Goal: Task Accomplishment & Management: Complete application form

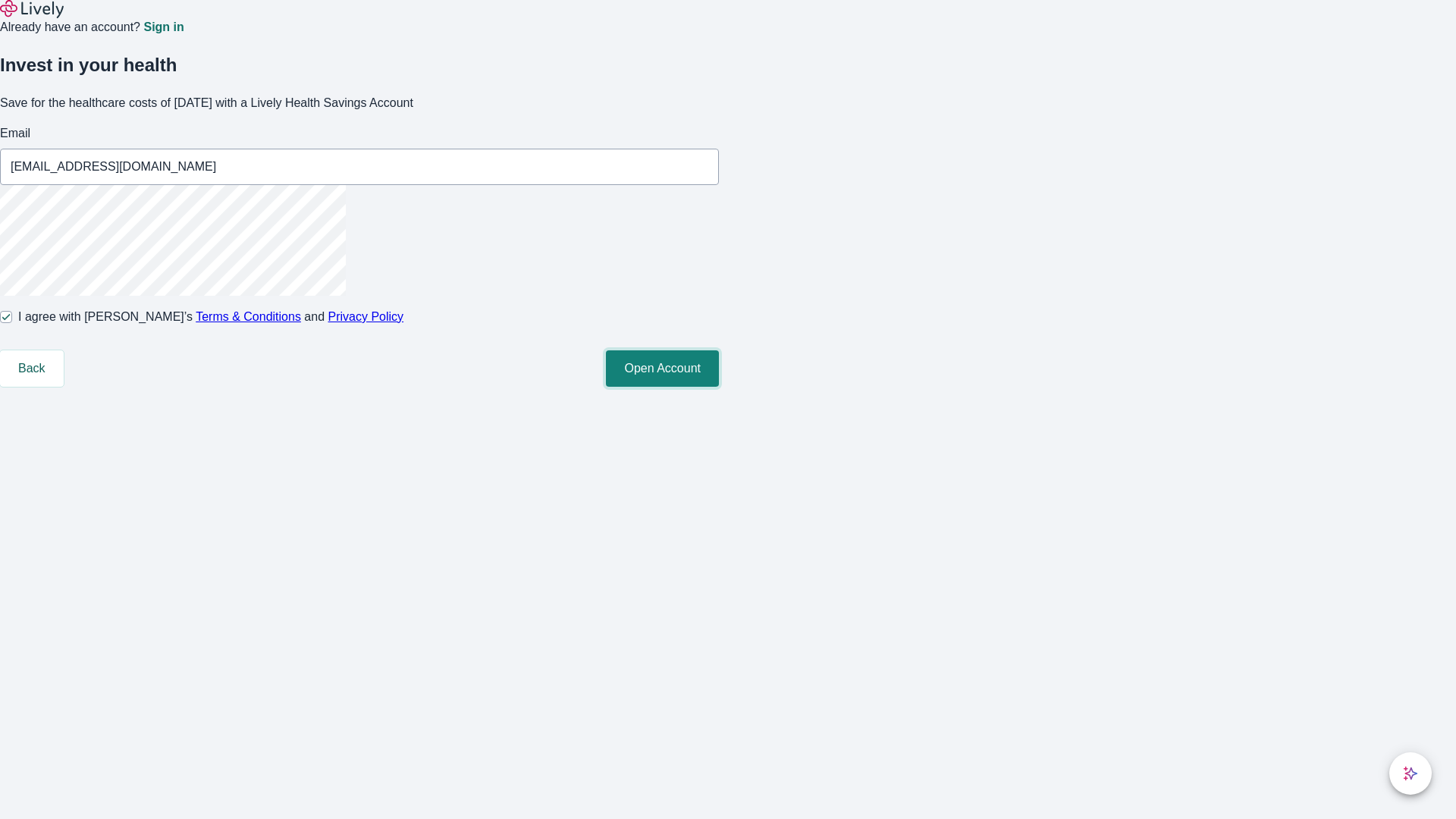
click at [719, 386] on button "Open Account" at bounding box center [662, 369] width 113 height 37
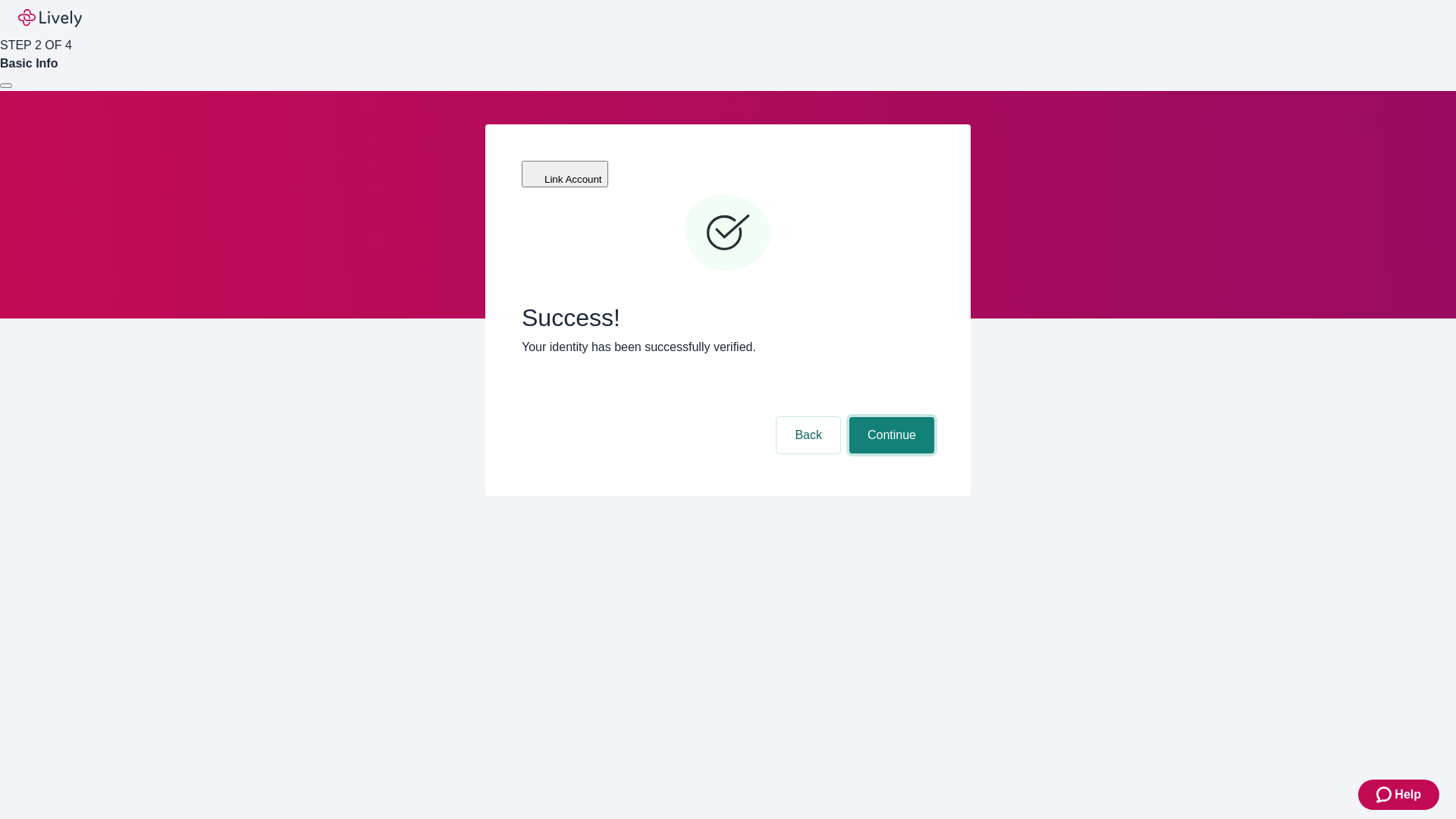
click at [889, 417] on button "Continue" at bounding box center [892, 435] width 85 height 37
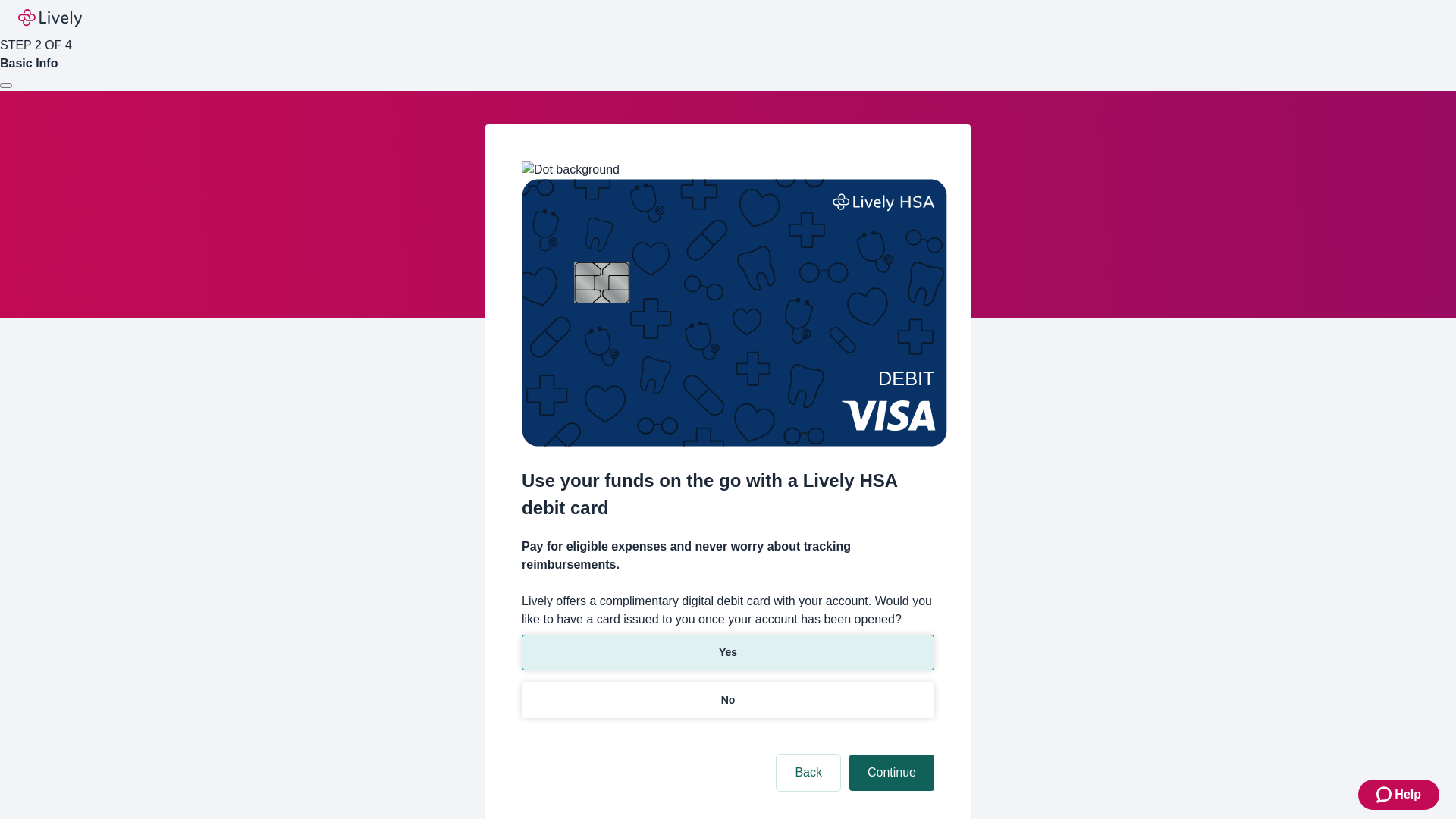
click at [727, 692] on p "No" at bounding box center [728, 700] width 14 height 16
click at [889, 754] on button "Continue" at bounding box center [892, 773] width 85 height 37
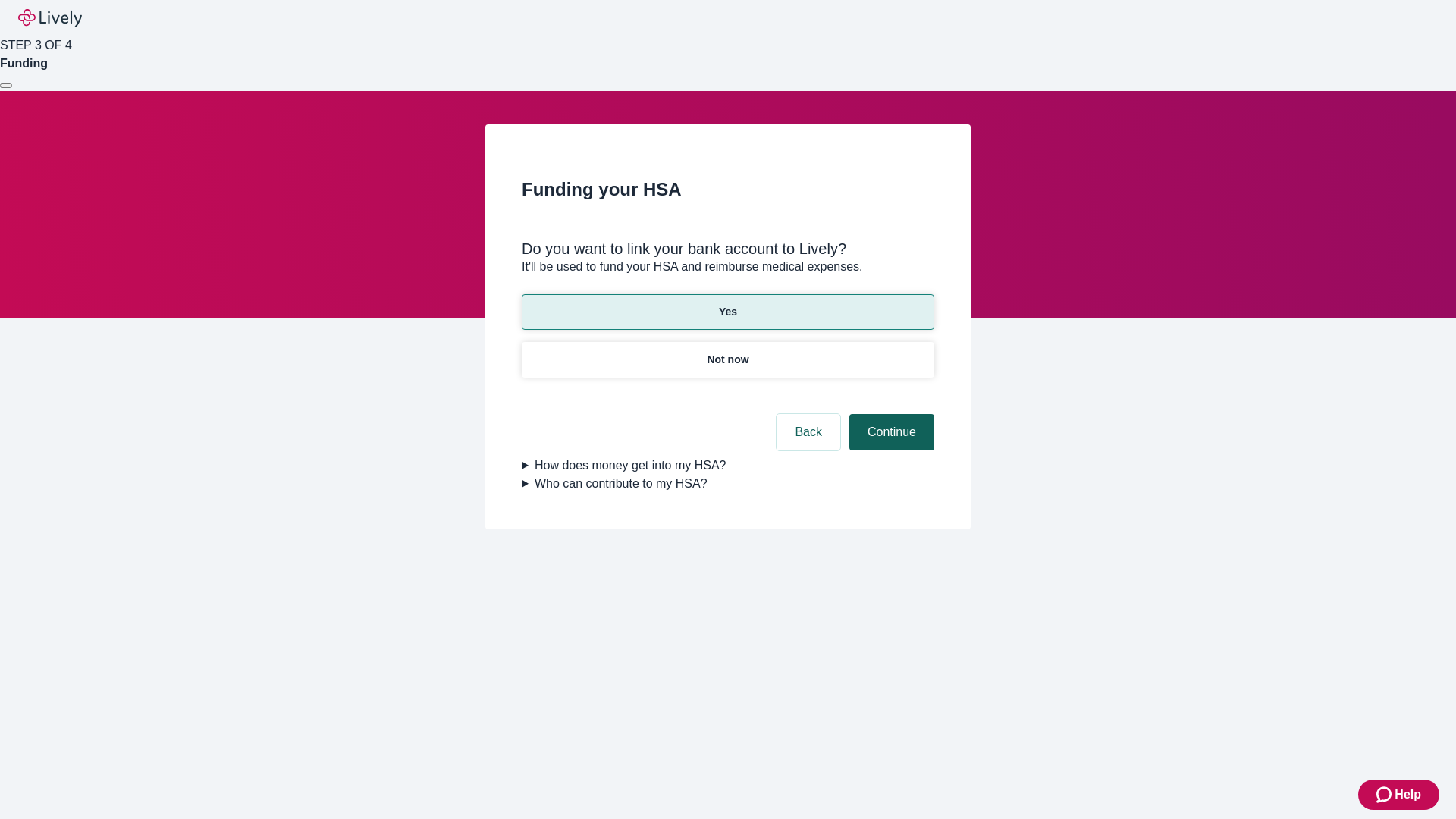
click at [889, 414] on button "Continue" at bounding box center [892, 433] width 85 height 37
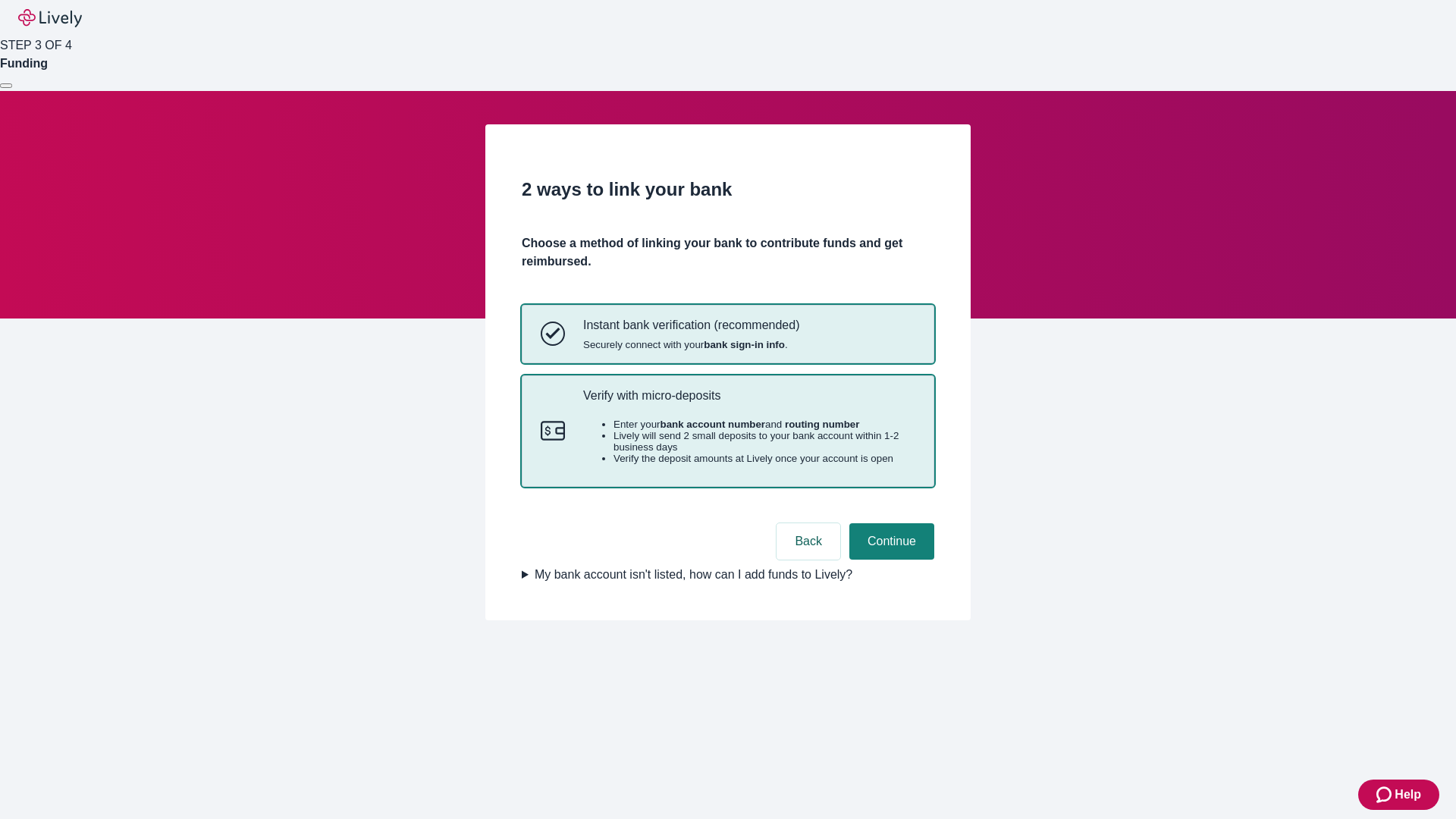
click at [748, 402] on p "Verify with micro-deposits" at bounding box center [749, 395] width 332 height 14
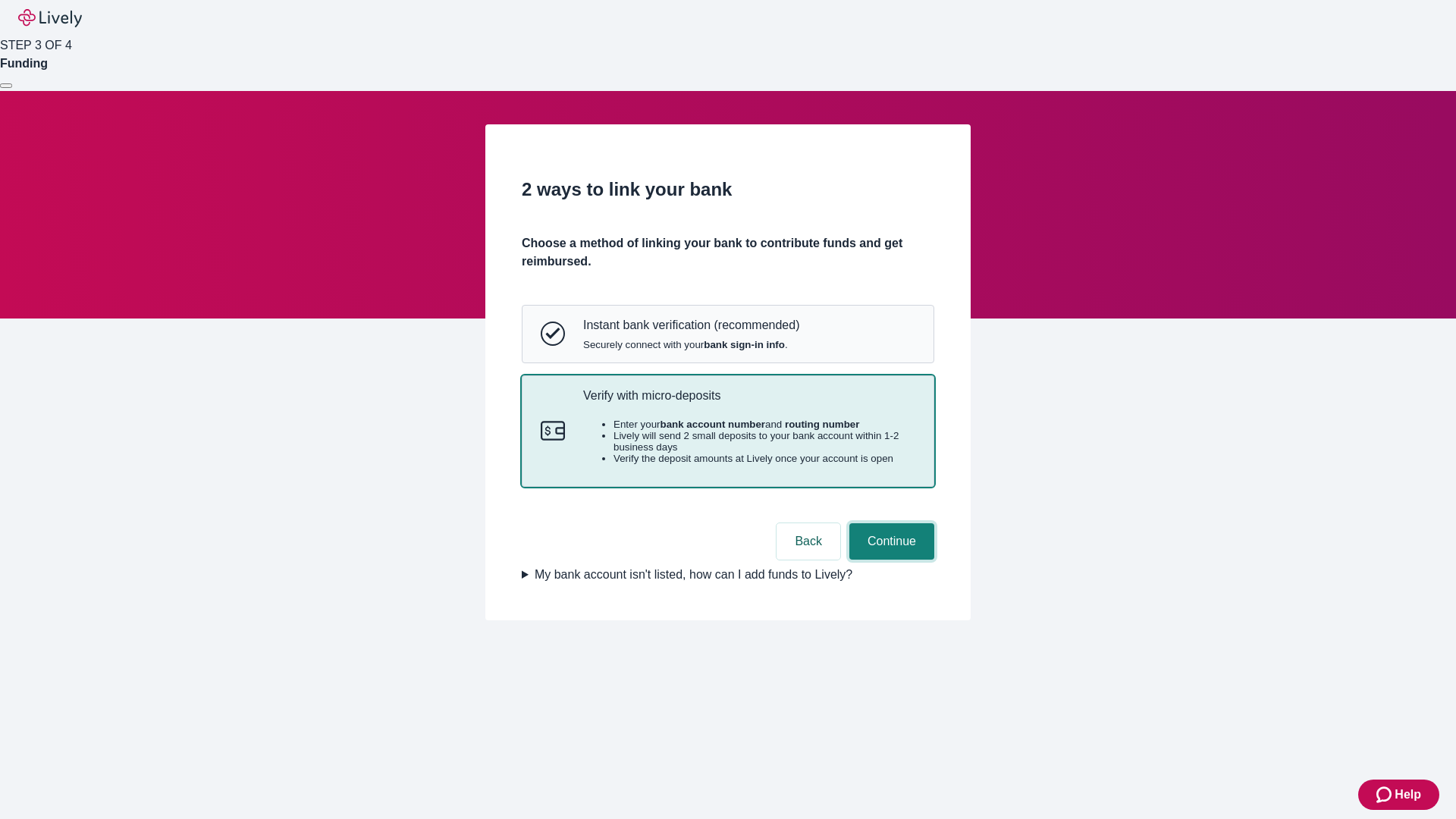
click at [889, 559] on button "Continue" at bounding box center [892, 542] width 85 height 37
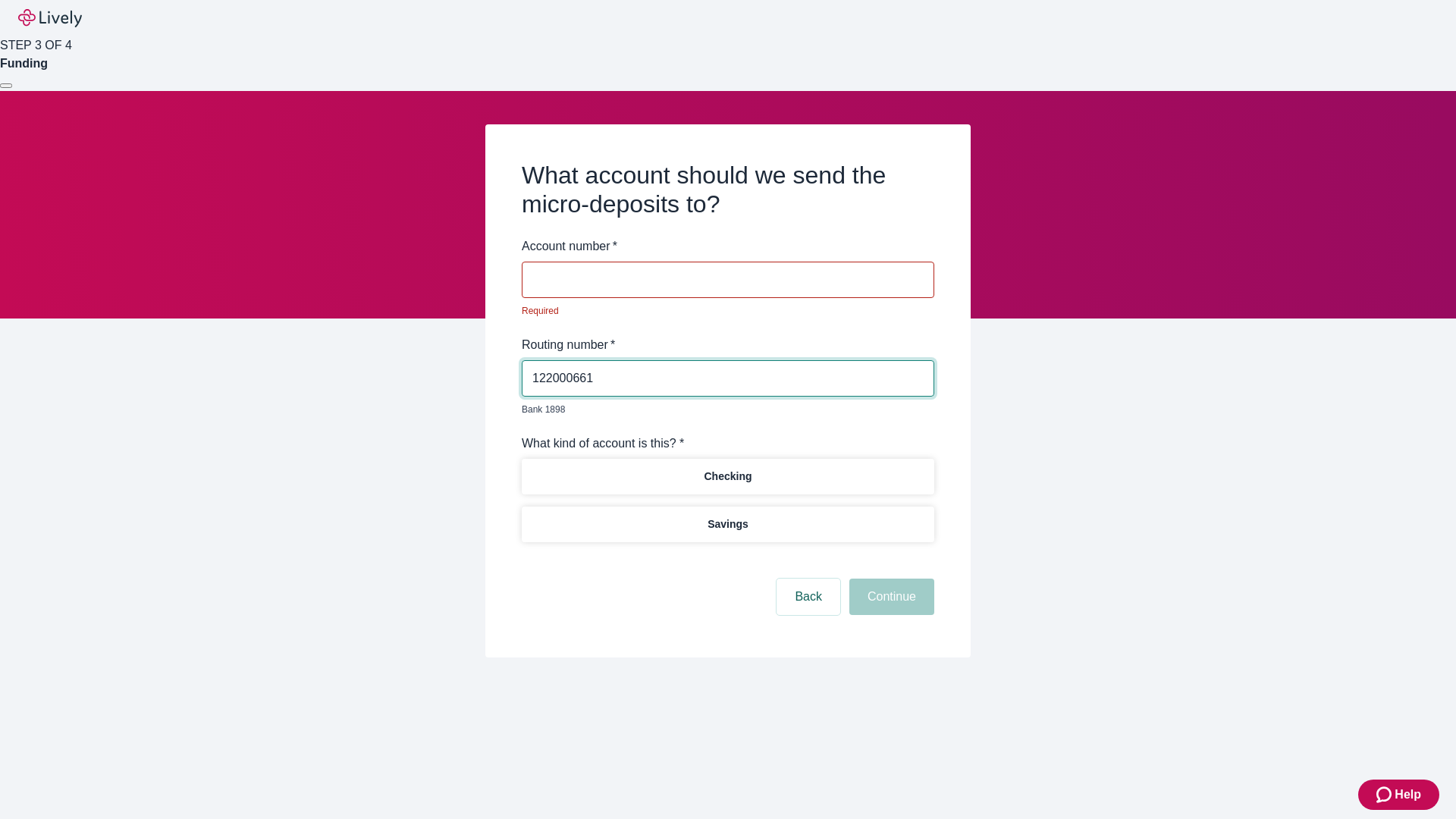
type input "122000661"
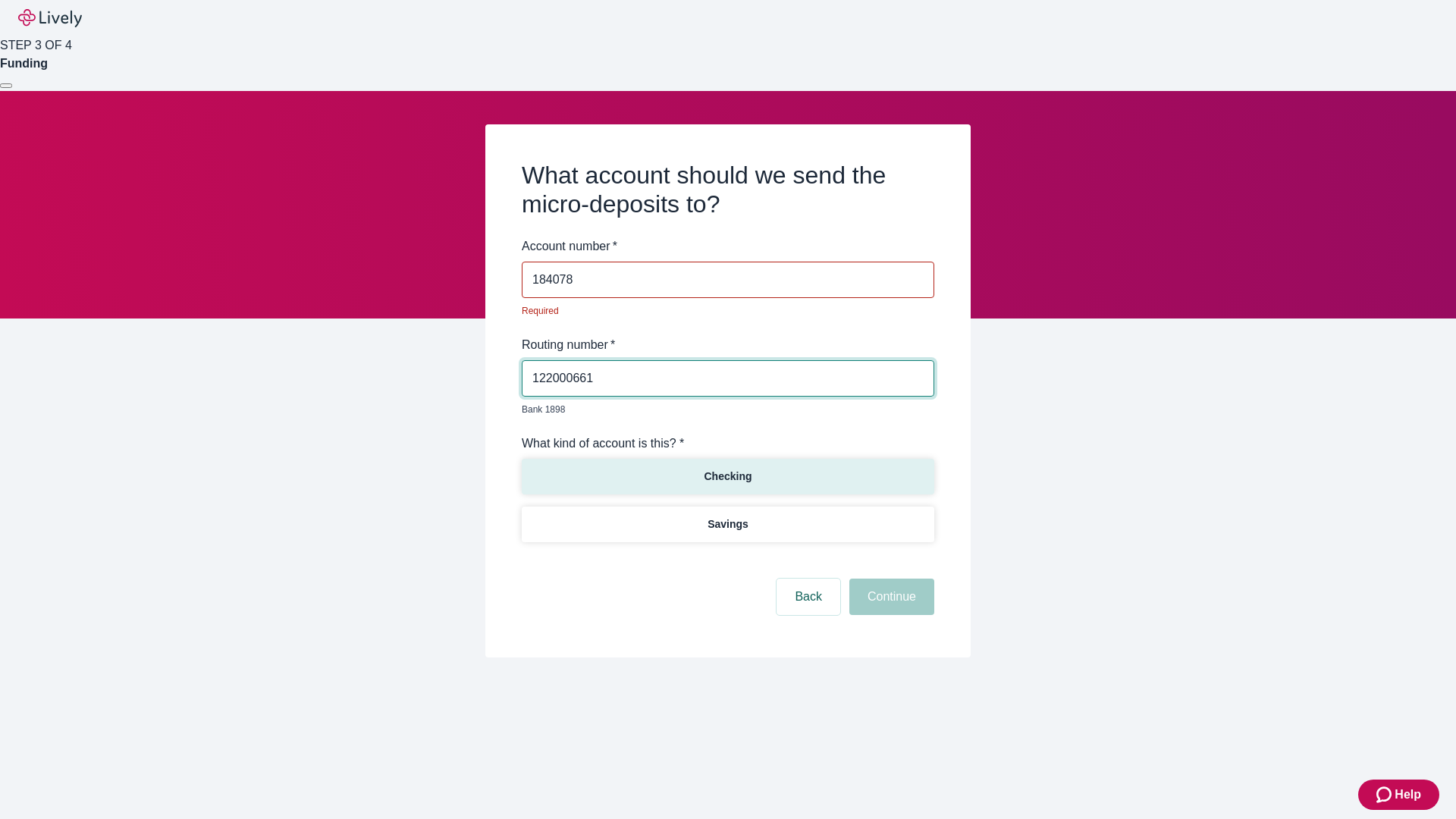
type input "184078"
click at [727, 468] on p "Checking" at bounding box center [728, 476] width 48 height 16
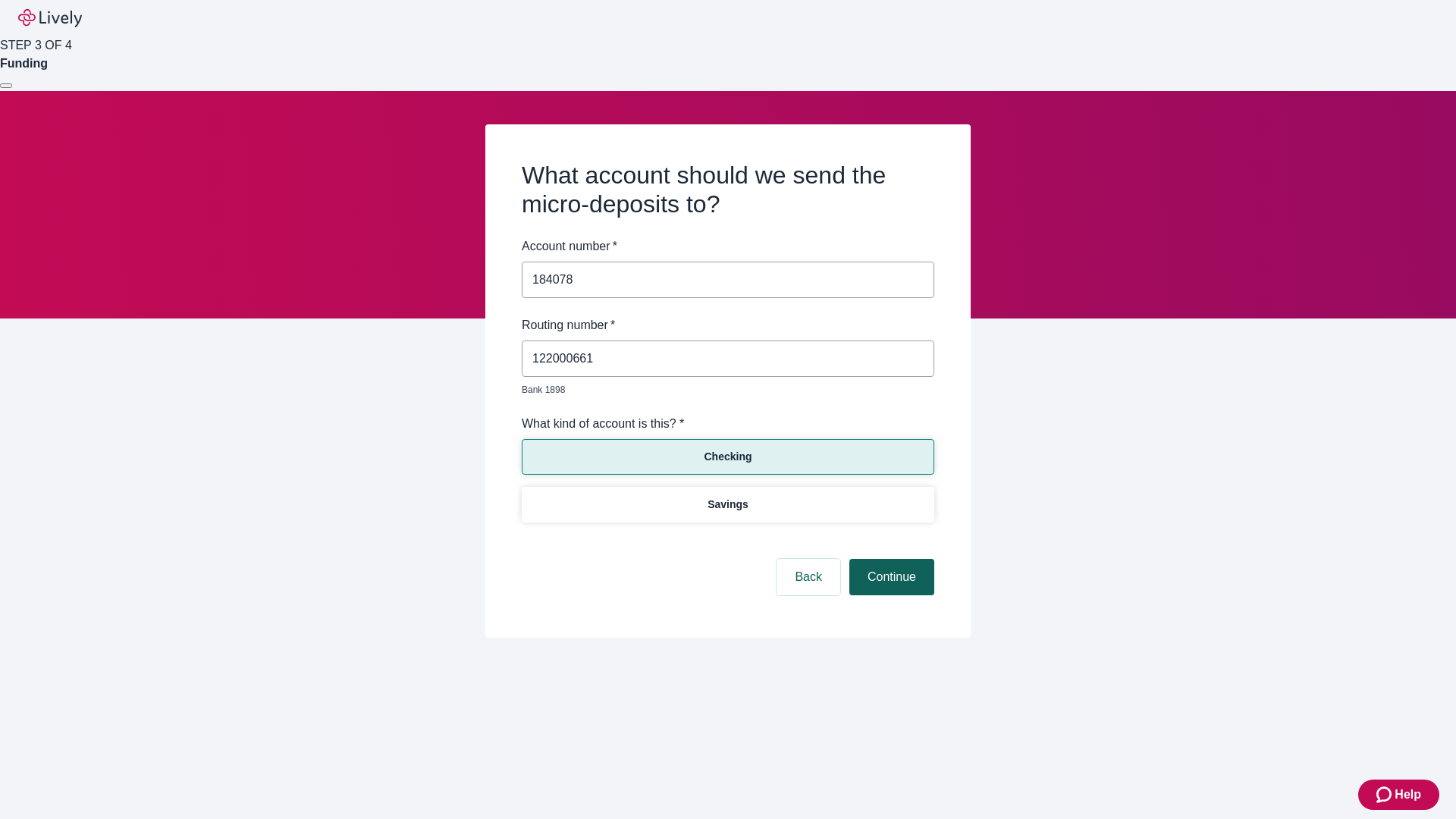
click at [889, 559] on button "Continue" at bounding box center [892, 577] width 85 height 37
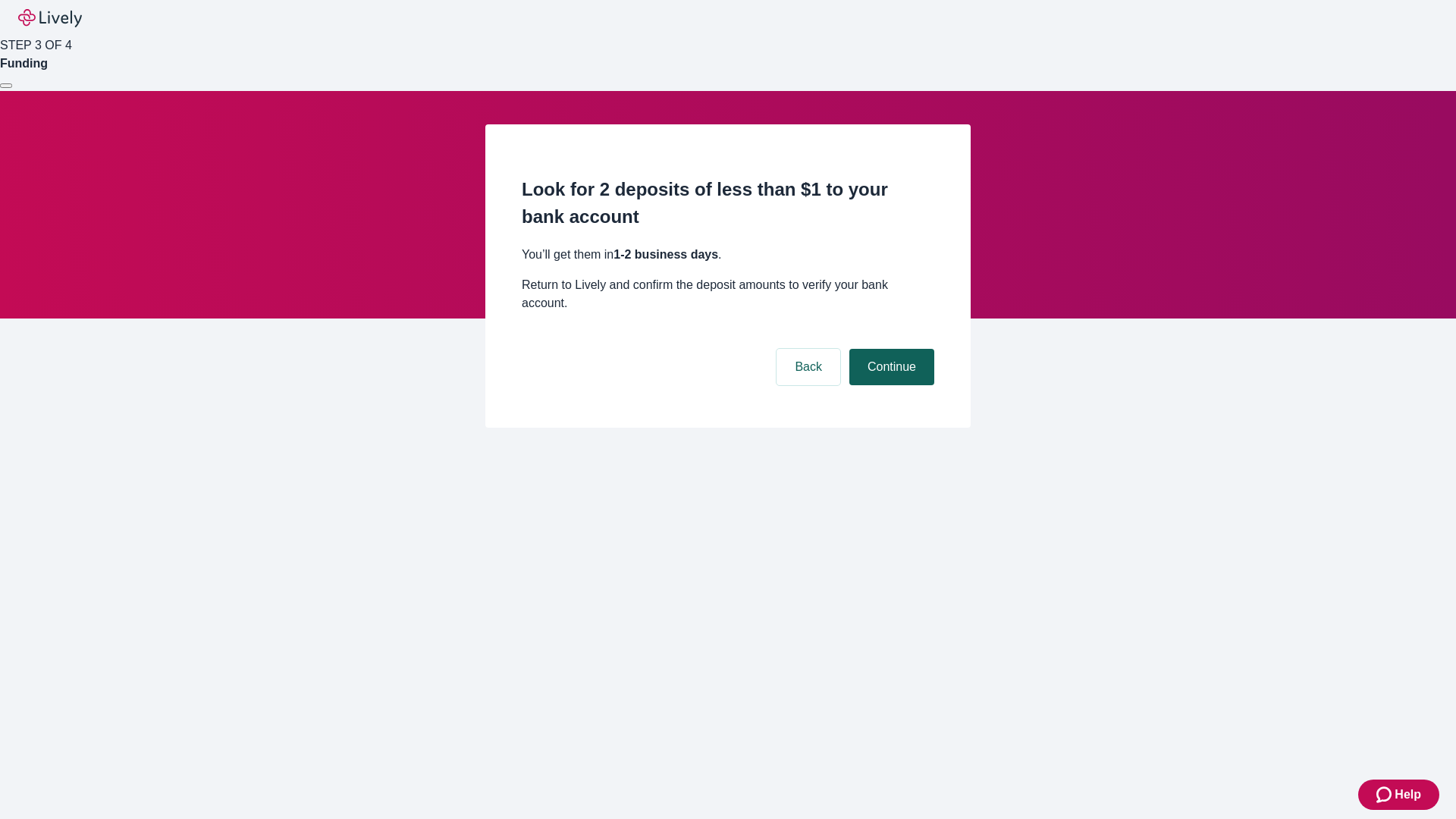
click at [889, 349] on button "Continue" at bounding box center [892, 367] width 85 height 37
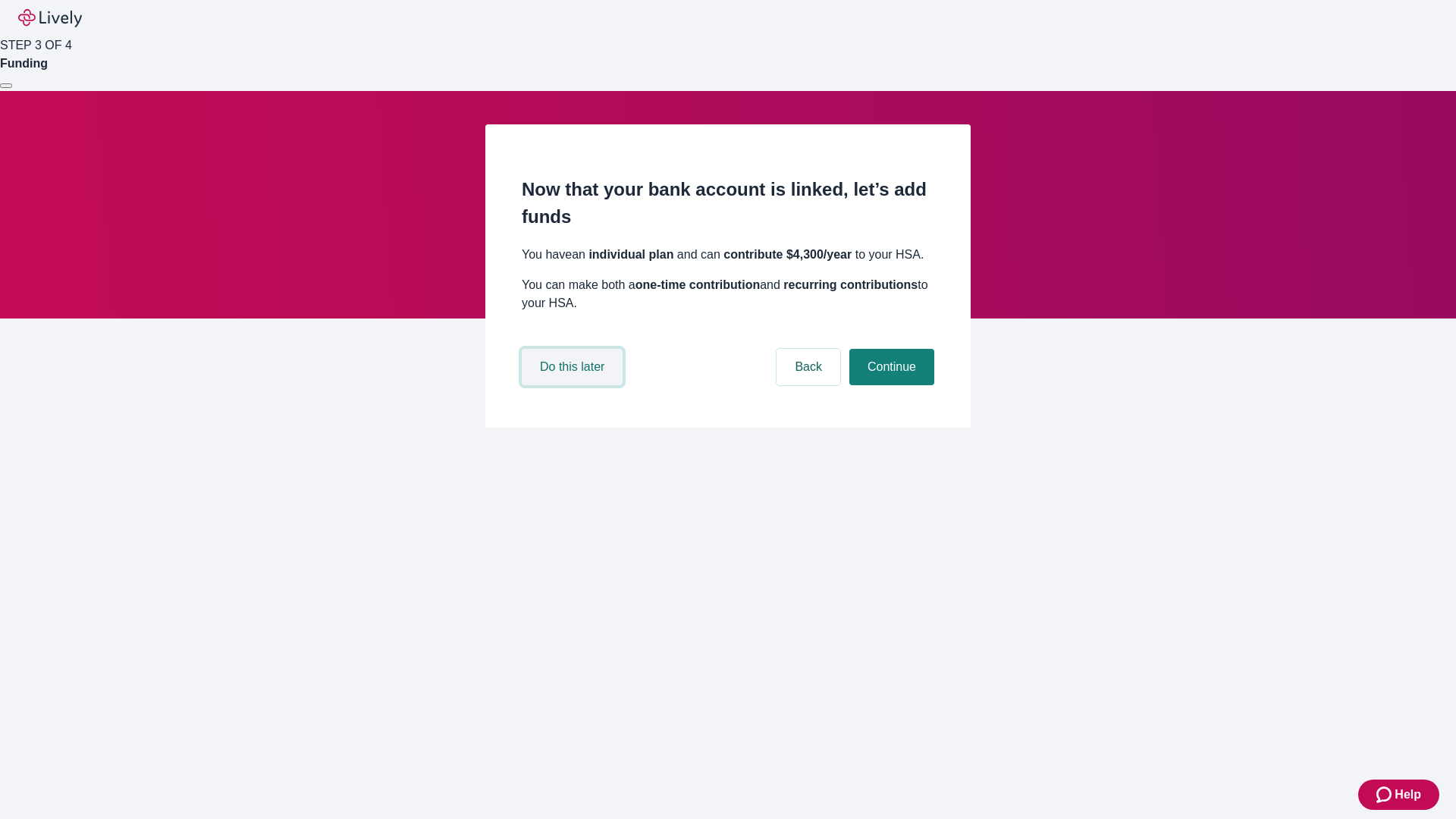
click at [574, 385] on button "Do this later" at bounding box center [572, 367] width 101 height 37
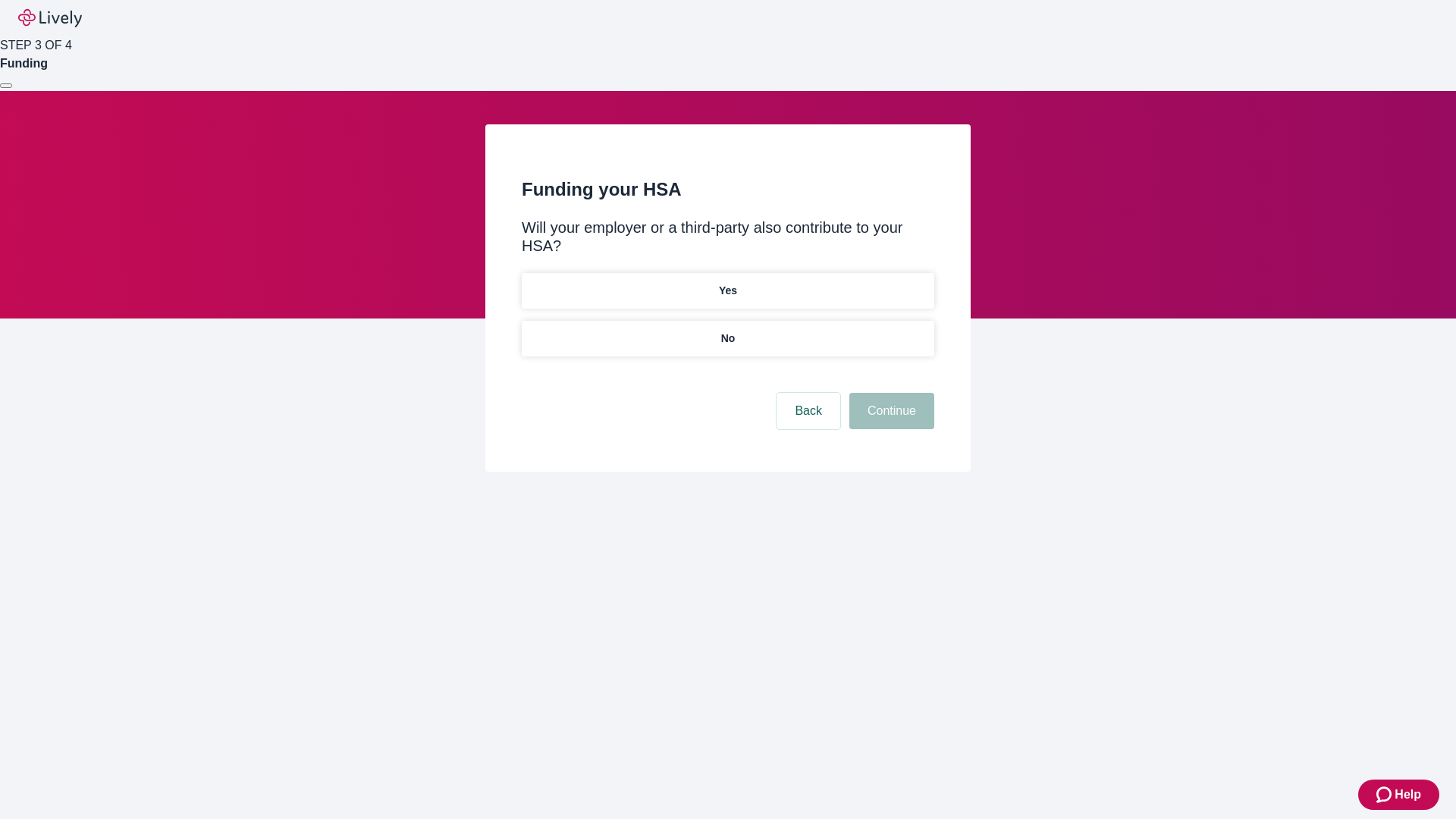
click at [727, 331] on p "No" at bounding box center [728, 339] width 14 height 16
click at [889, 393] on button "Continue" at bounding box center [892, 411] width 85 height 37
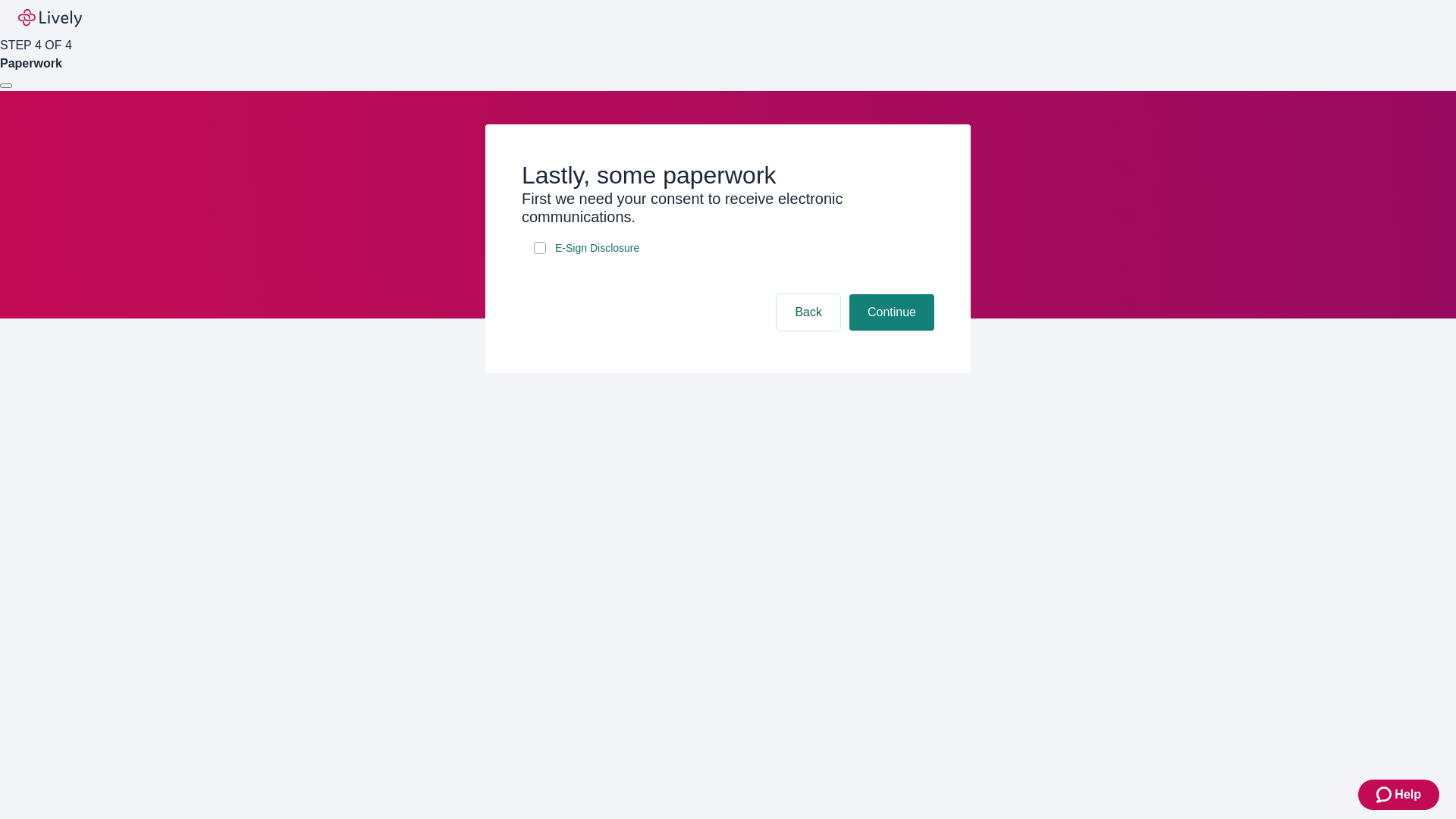
click at [540, 254] on input "E-Sign Disclosure" at bounding box center [540, 248] width 12 height 12
checkbox input "true"
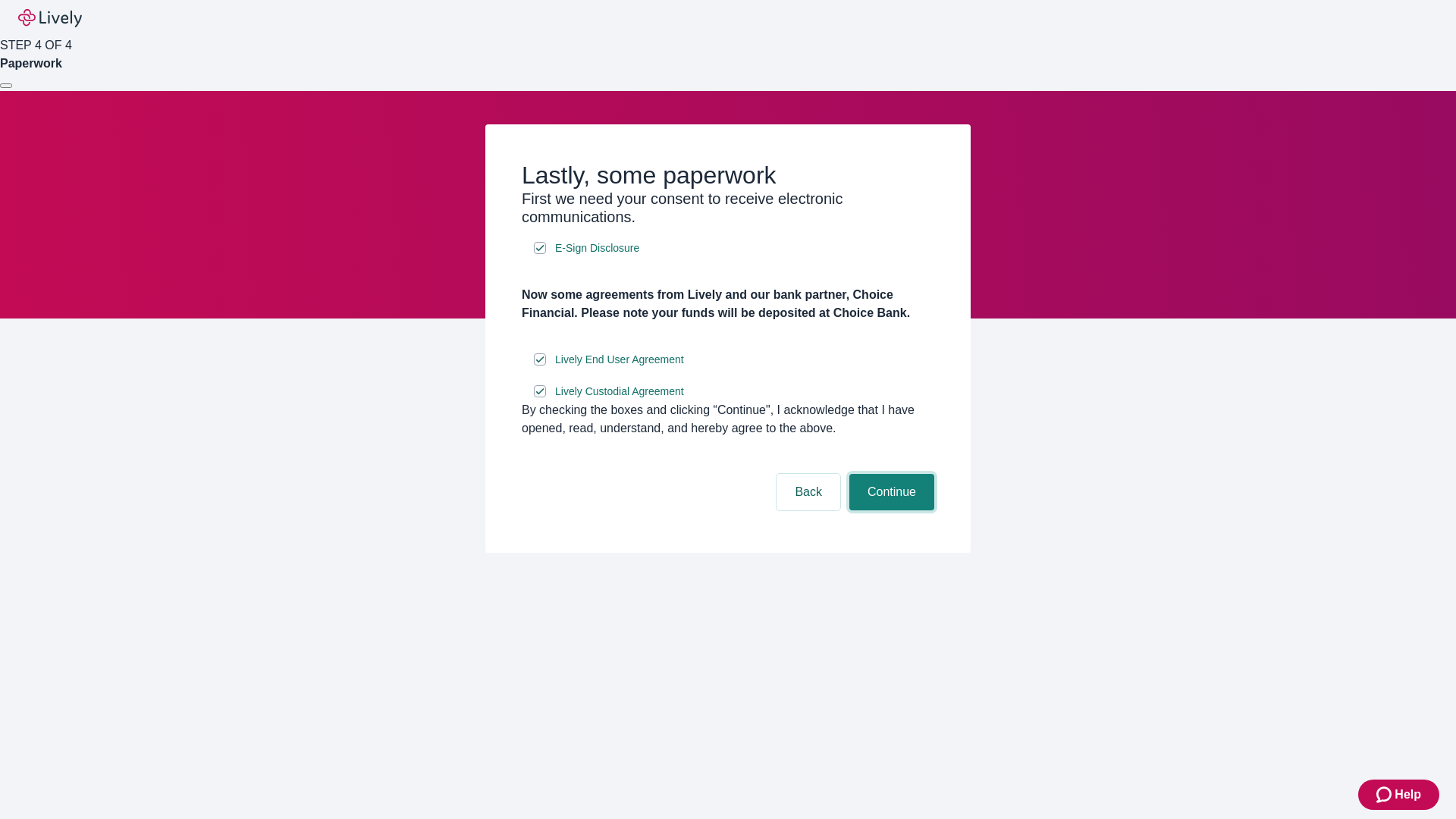
click at [889, 510] on button "Continue" at bounding box center [892, 492] width 85 height 37
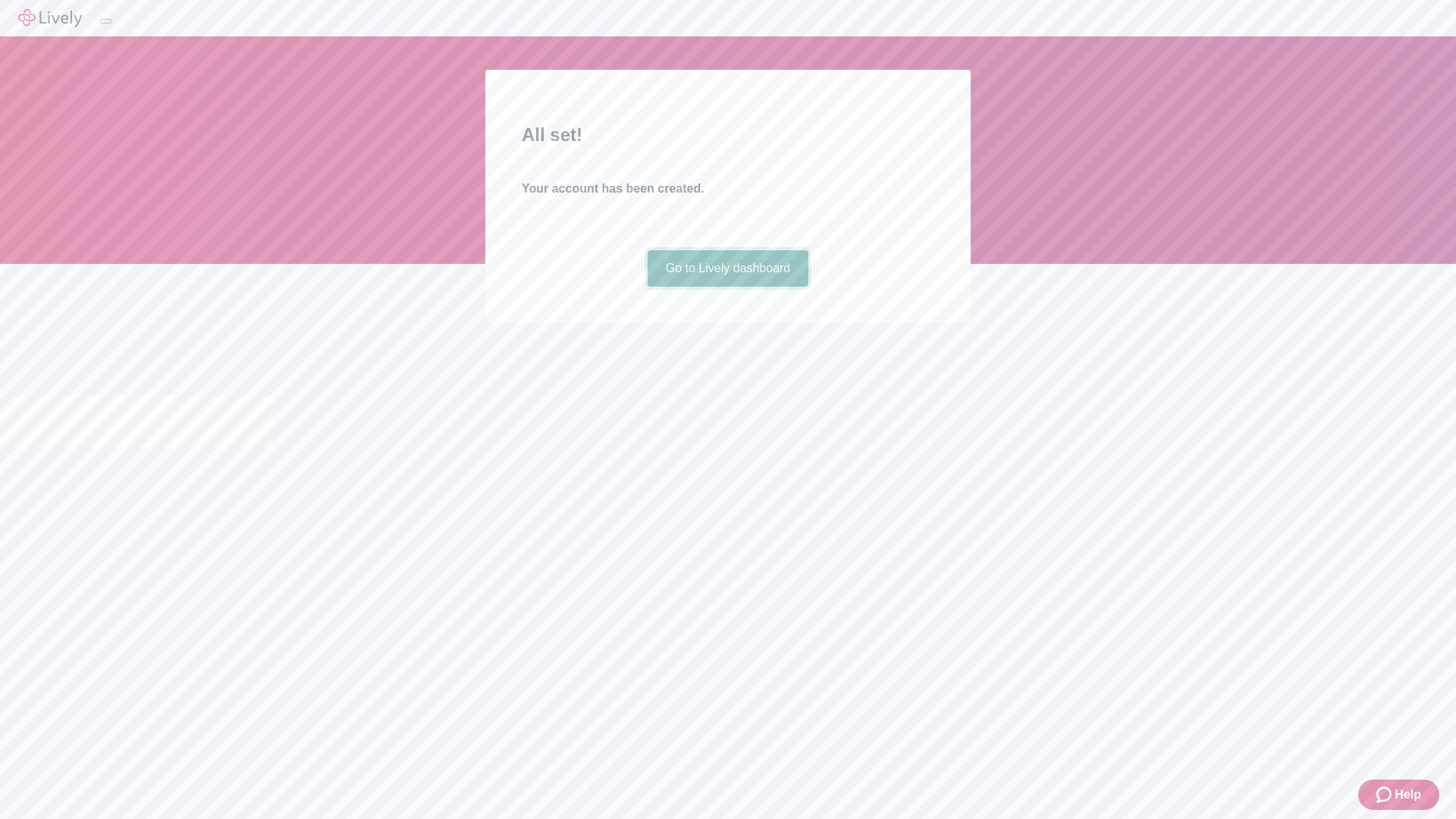
click at [727, 287] on link "Go to Lively dashboard" at bounding box center [728, 268] width 162 height 37
